Goal: Navigation & Orientation: Find specific page/section

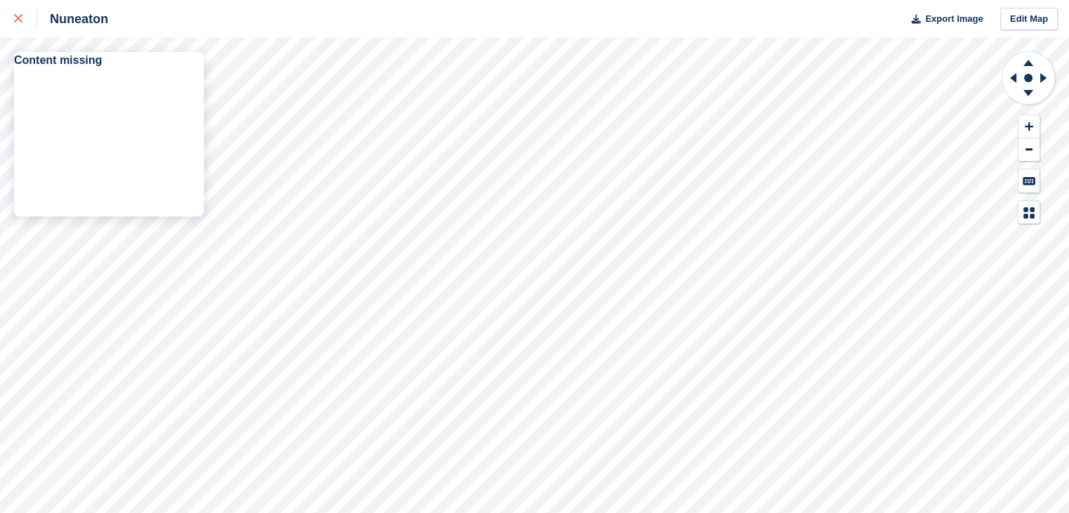
click at [13, 30] on link at bounding box center [18, 19] width 37 height 38
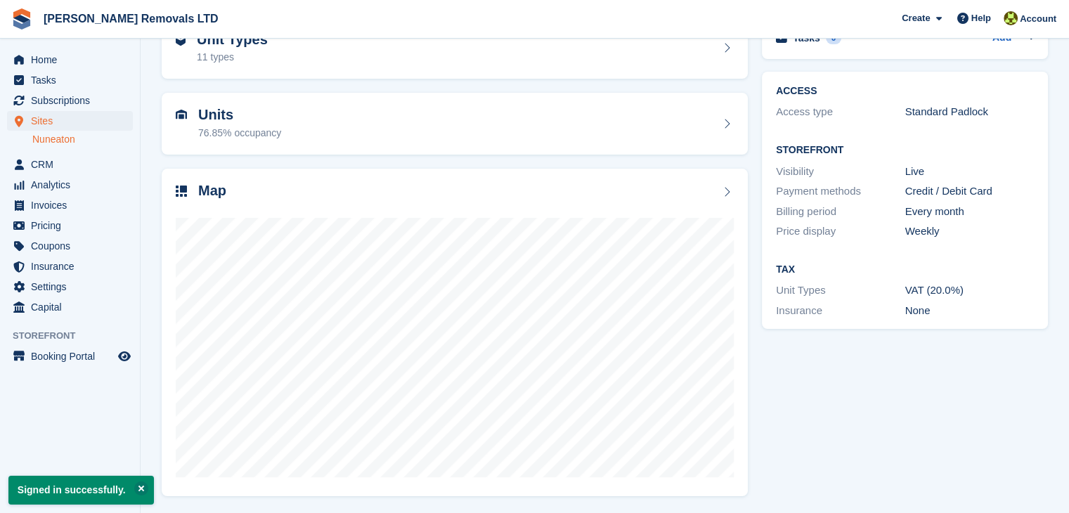
scroll to position [86, 0]
